Goal: Navigation & Orientation: Find specific page/section

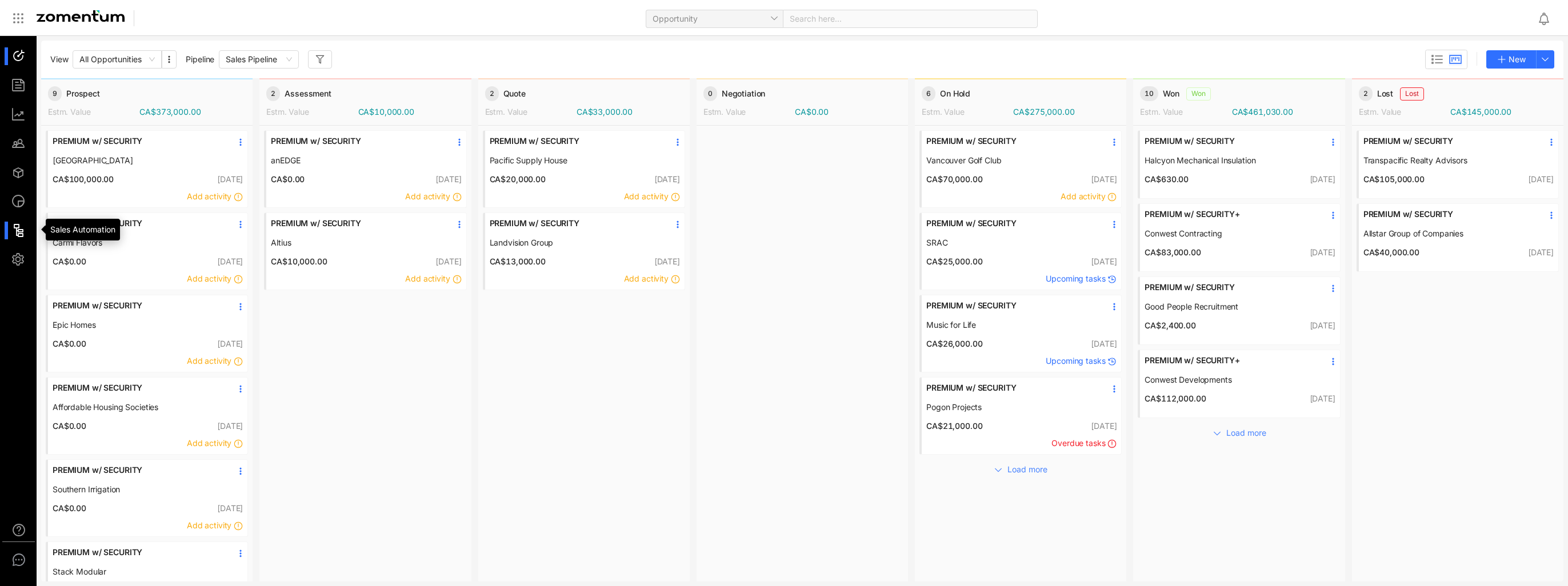
click at [13, 234] on div at bounding box center [24, 230] width 25 height 18
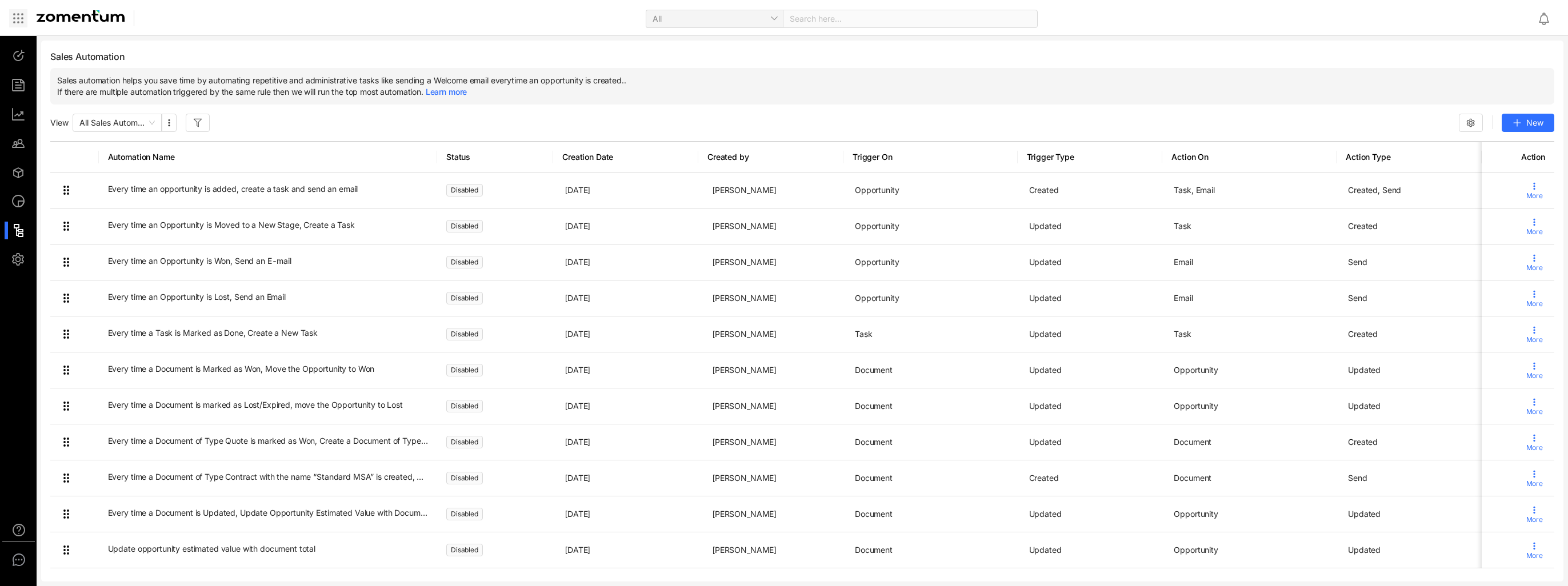
click at [18, 10] on div at bounding box center [19, 19] width 19 height 19
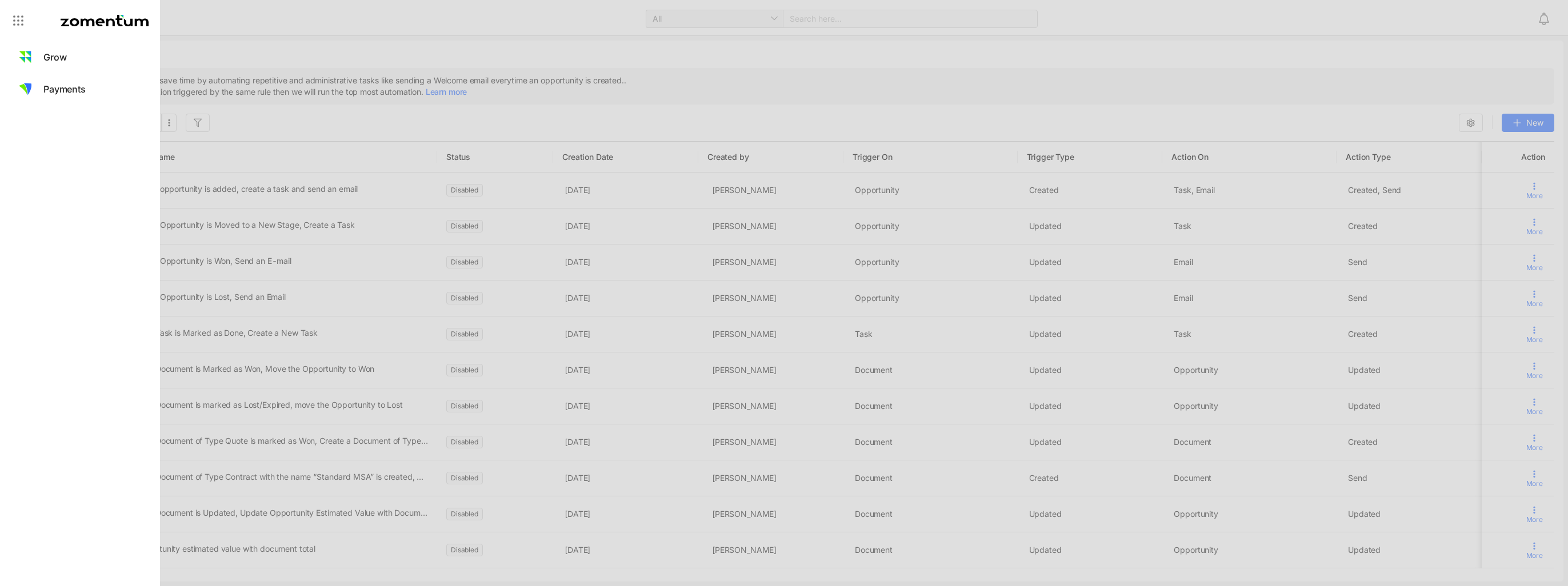
click at [215, 73] on div at bounding box center [784, 293] width 1568 height 586
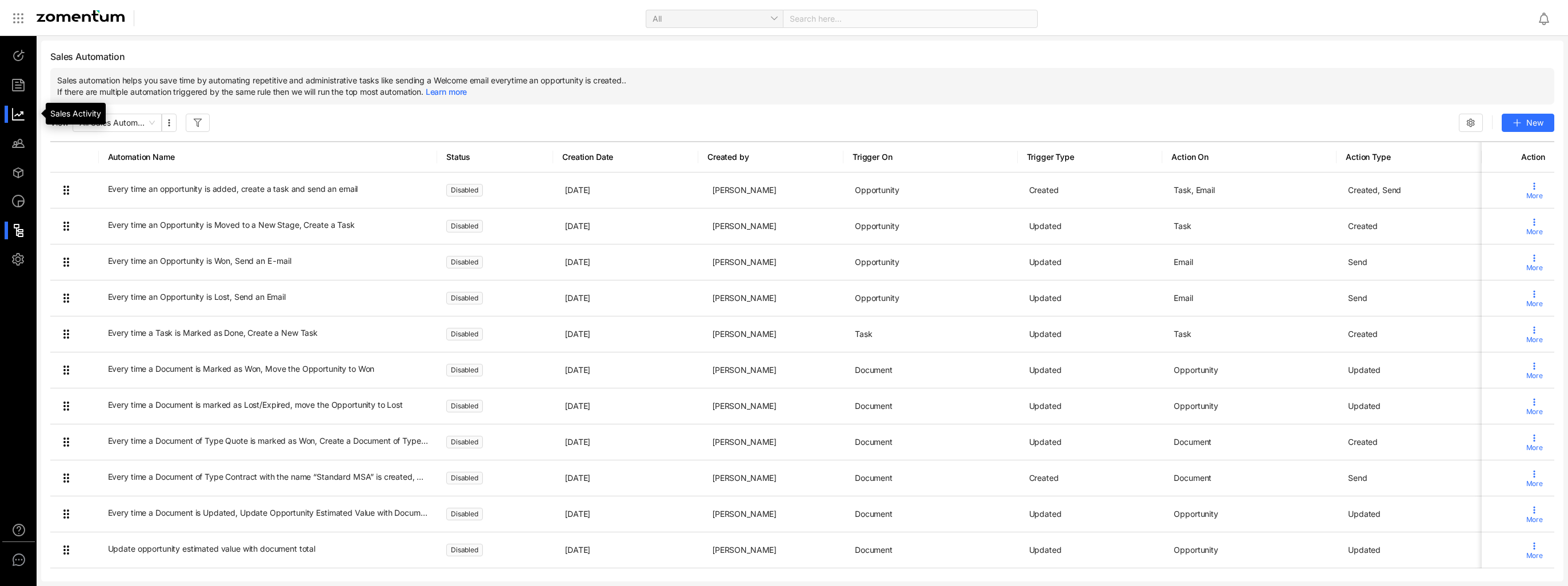
click at [22, 118] on div at bounding box center [24, 114] width 25 height 18
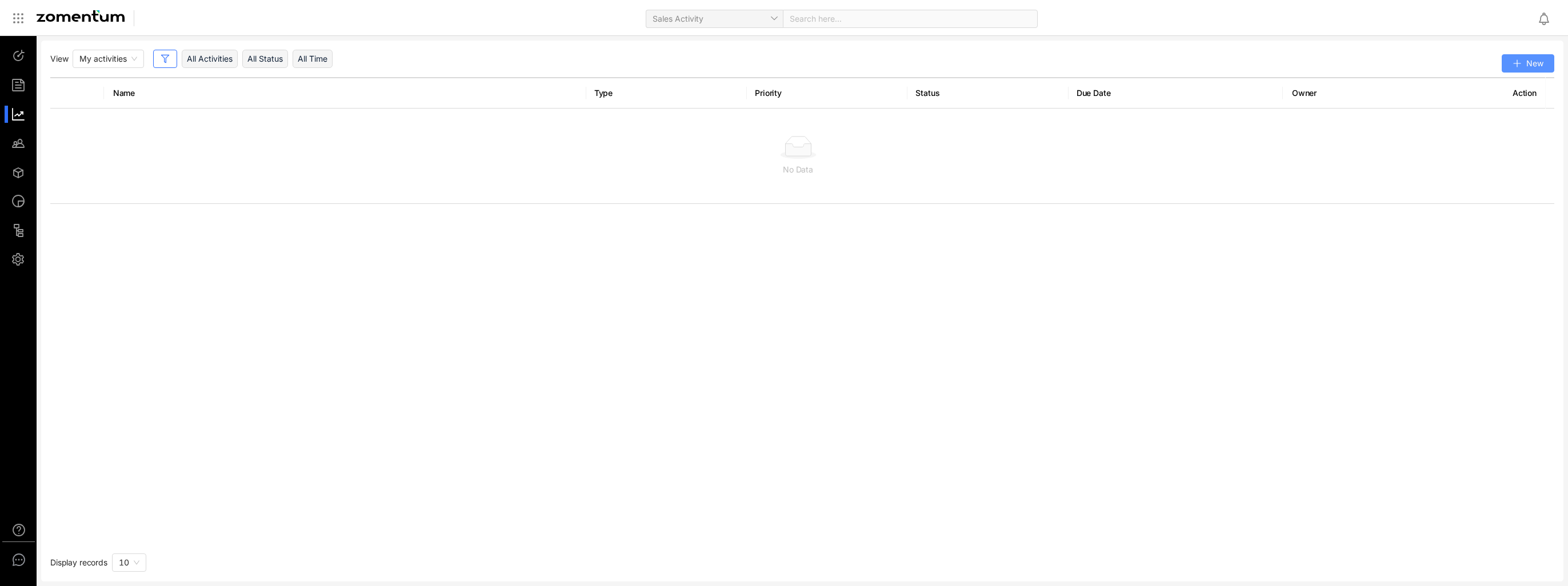
click at [1534, 63] on span "New" at bounding box center [1535, 63] width 17 height 12
click at [771, 22] on span "Sales Activity" at bounding box center [714, 19] width 123 height 17
click at [769, 23] on span "Sales Activity" at bounding box center [714, 19] width 123 height 17
